Goal: Check status

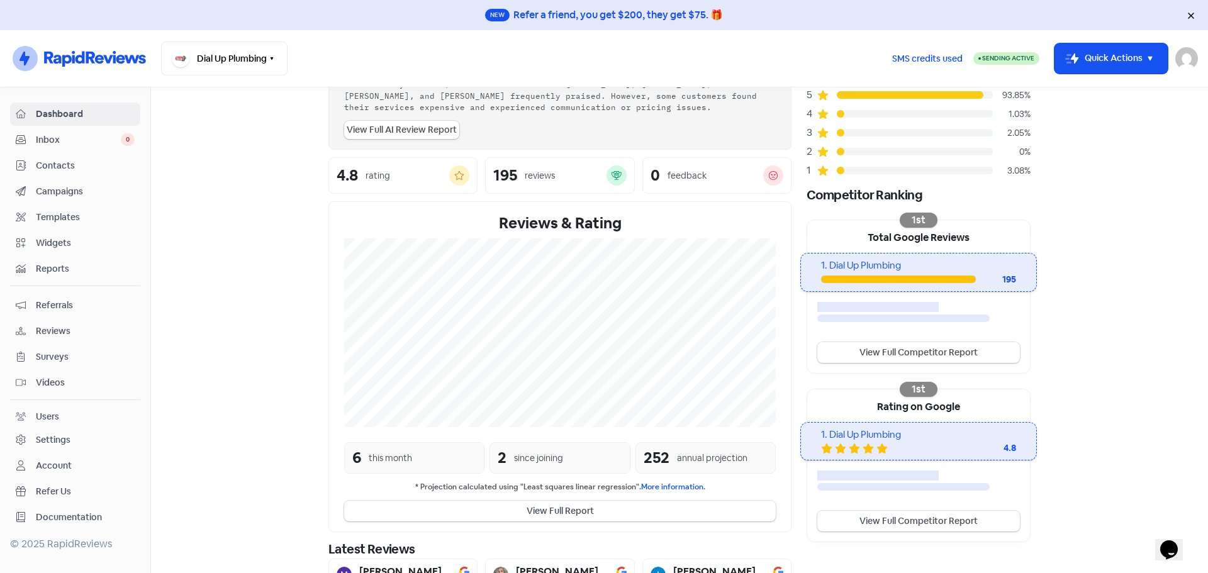
scroll to position [105, 0]
